Goal: Information Seeking & Learning: Learn about a topic

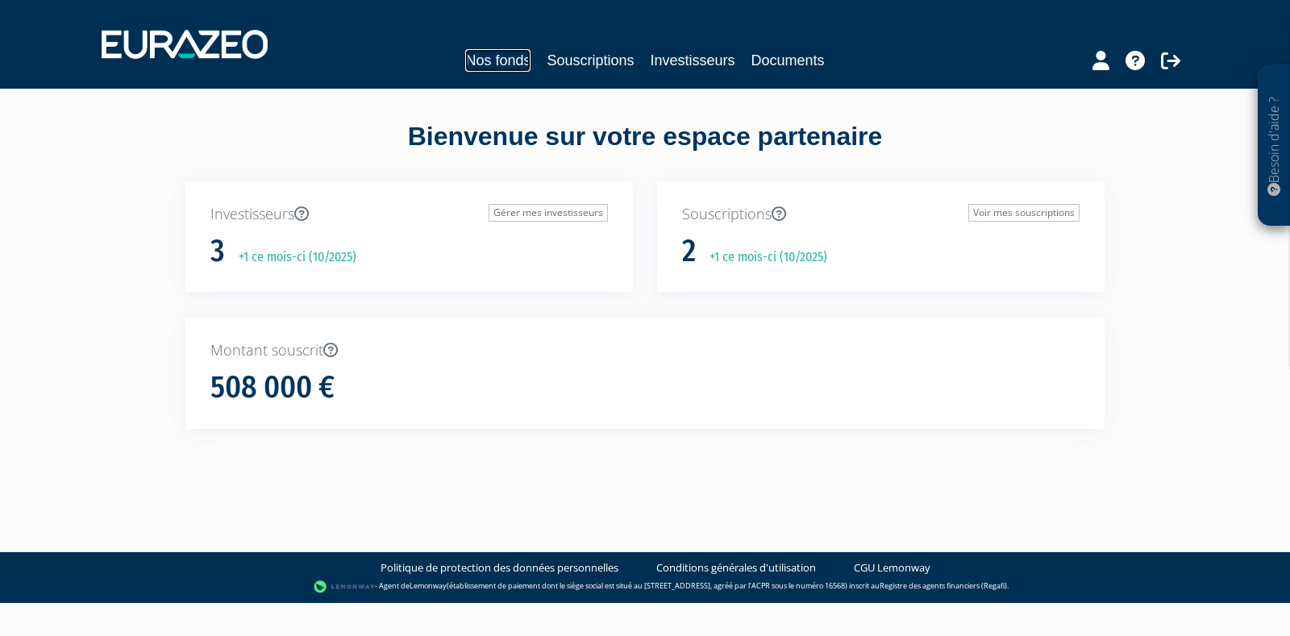
click at [491, 63] on link "Nos fonds" at bounding box center [497, 60] width 65 height 23
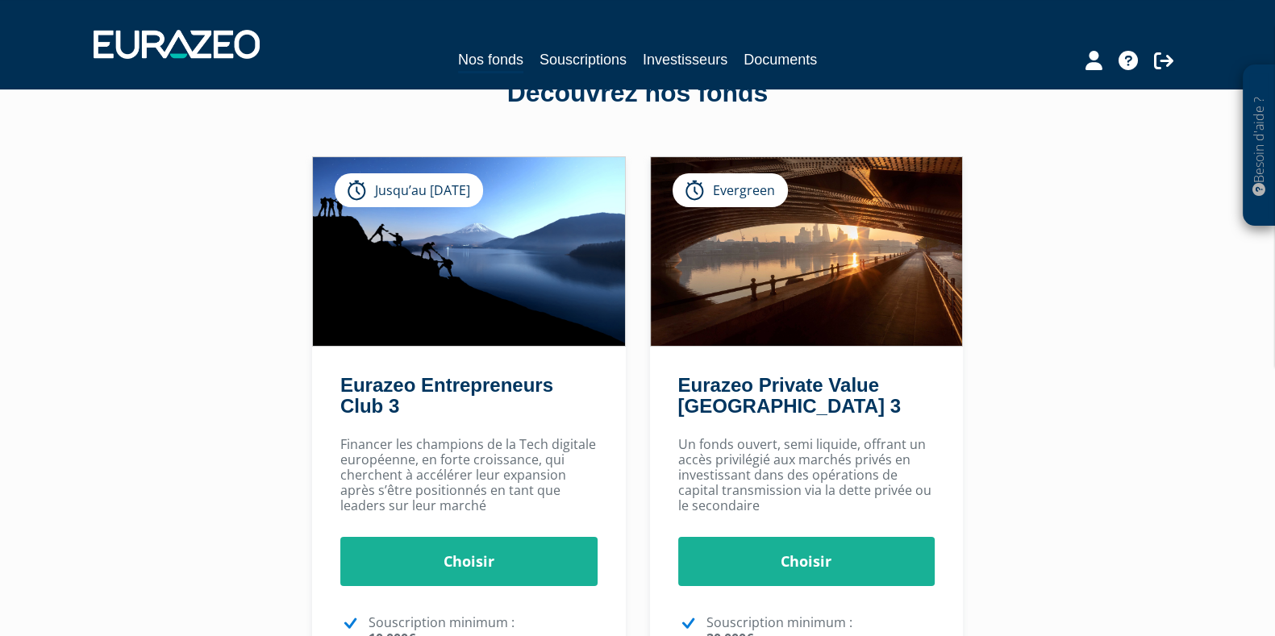
scroll to position [100, 0]
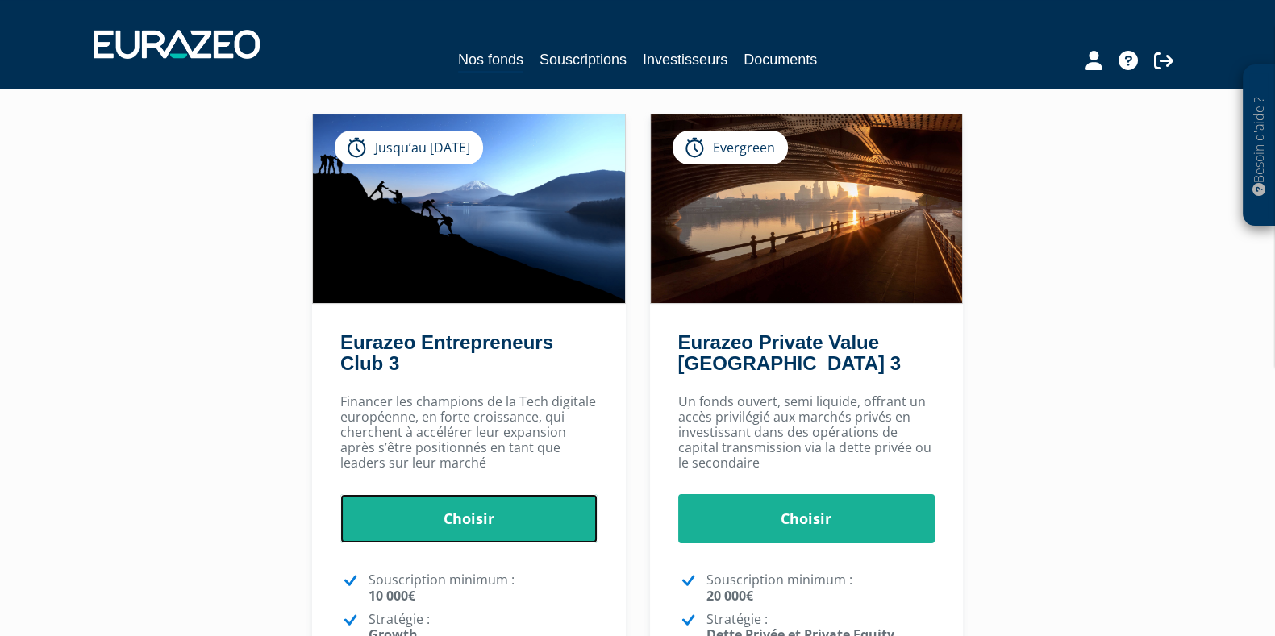
click at [466, 526] on link "Choisir" at bounding box center [468, 519] width 257 height 50
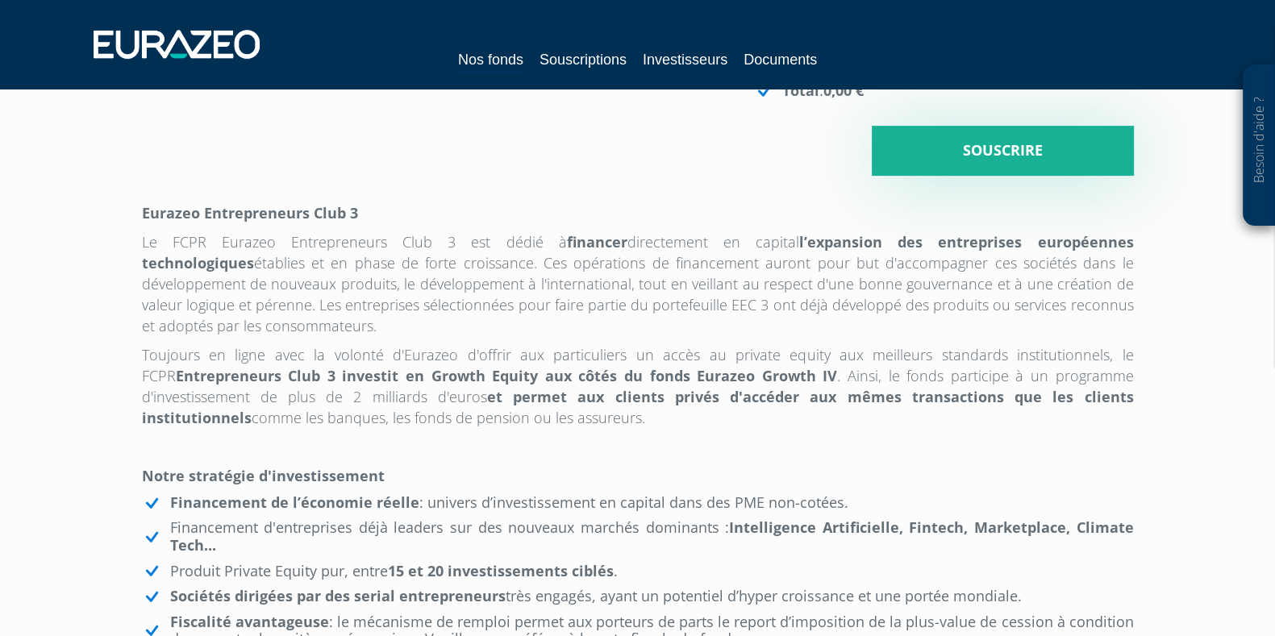
scroll to position [605, 0]
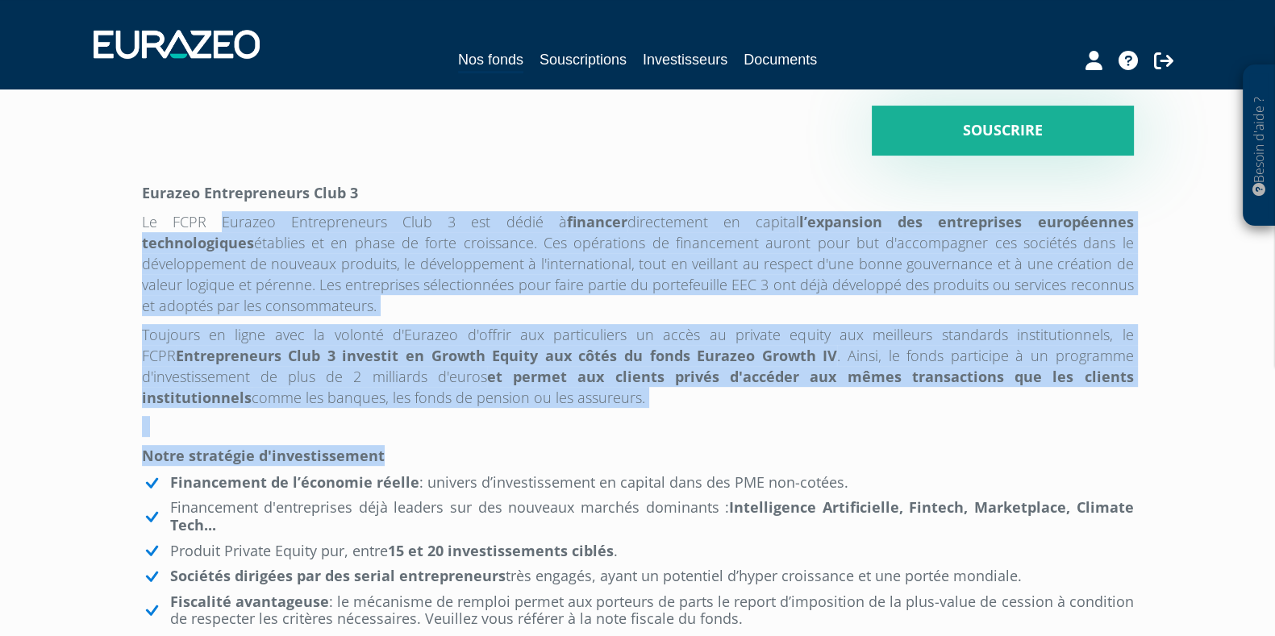
drag, startPoint x: 239, startPoint y: 264, endPoint x: 581, endPoint y: 480, distance: 403.3
click at [582, 466] on p "Notre stratégie d'investissement" at bounding box center [638, 455] width 992 height 21
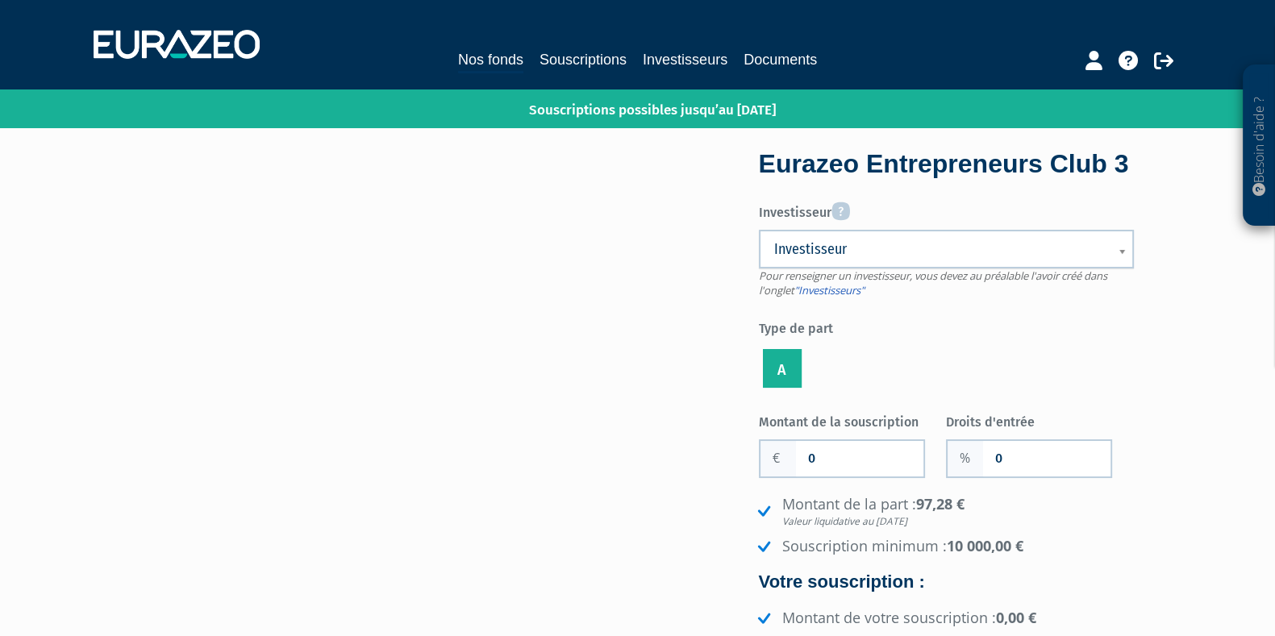
scroll to position [0, 0]
click at [991, 183] on div "Eurazeo Entrepreneurs Club 3" at bounding box center [946, 164] width 375 height 37
